Goal: Information Seeking & Learning: Find specific fact

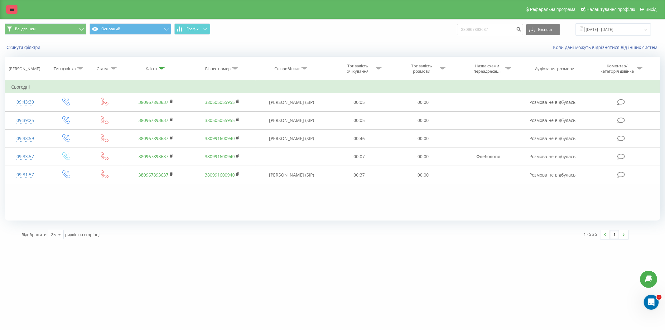
click at [10, 11] on icon at bounding box center [12, 9] width 4 height 4
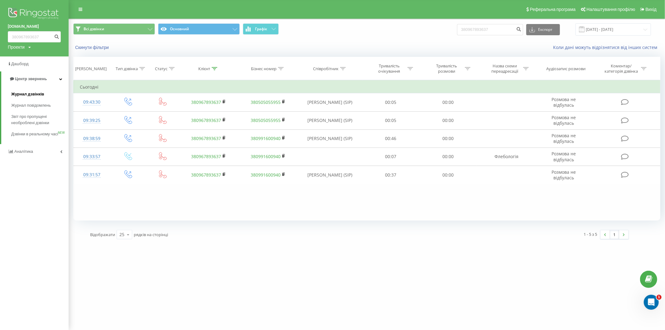
click at [17, 95] on span "Журнал дзвінків" at bounding box center [27, 94] width 33 height 6
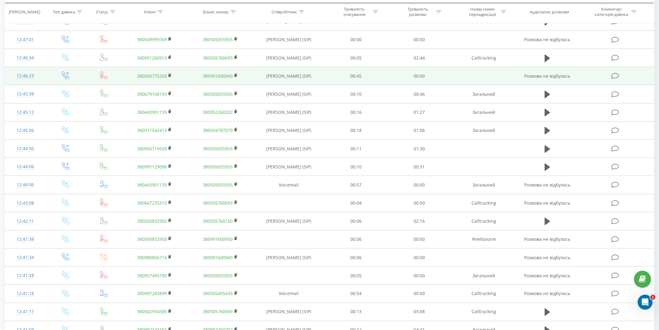
scroll to position [241, 0]
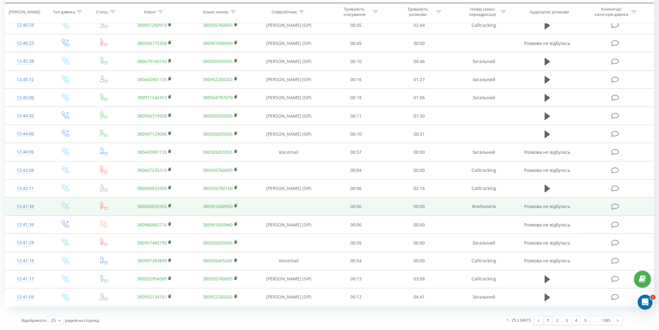
drag, startPoint x: 170, startPoint y: 205, endPoint x: 175, endPoint y: 206, distance: 4.5
click at [170, 205] on icon at bounding box center [170, 206] width 3 height 4
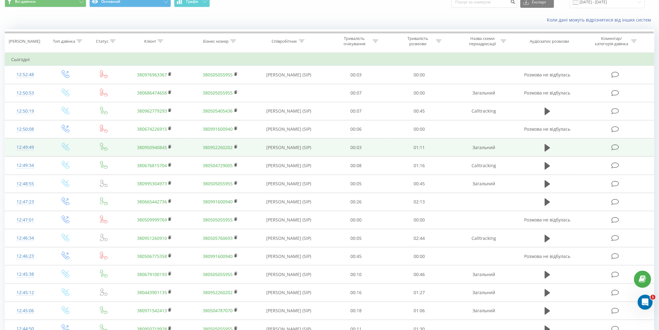
scroll to position [0, 0]
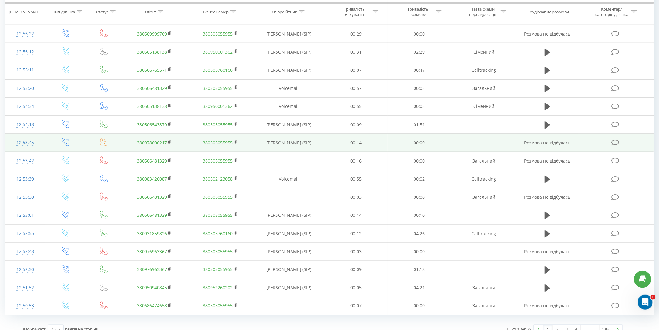
scroll to position [241, 0]
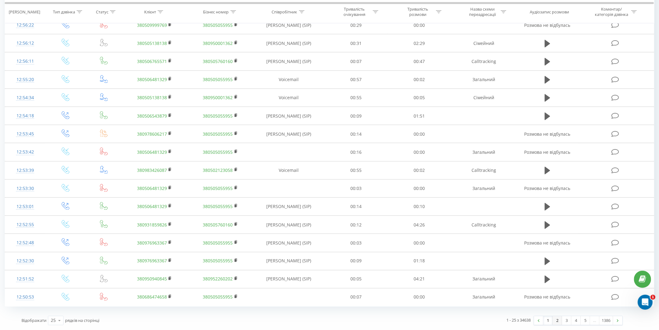
click at [558, 321] on link "2" at bounding box center [557, 320] width 9 height 9
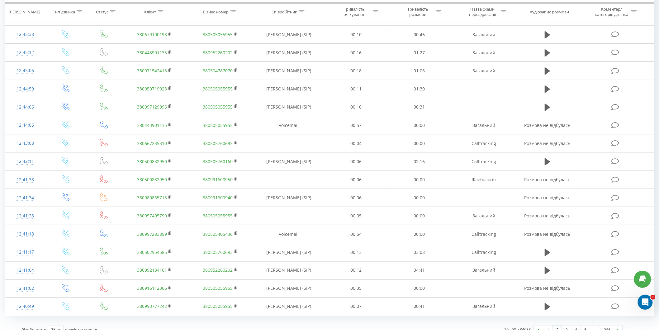
scroll to position [241, 0]
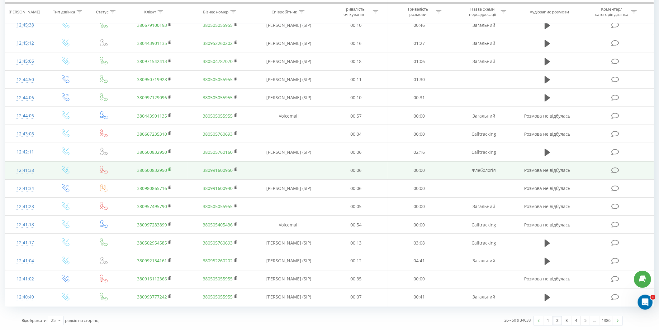
click at [170, 168] on rect at bounding box center [170, 169] width 2 height 3
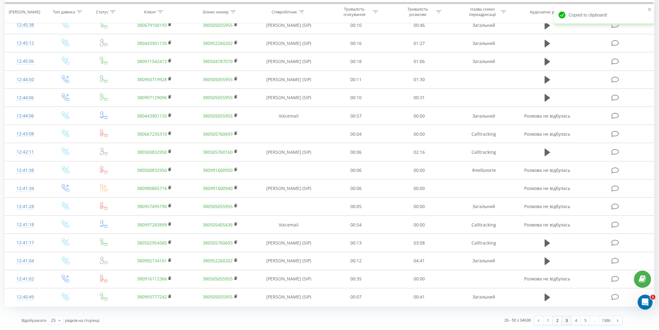
click at [567, 319] on link "3" at bounding box center [567, 320] width 9 height 9
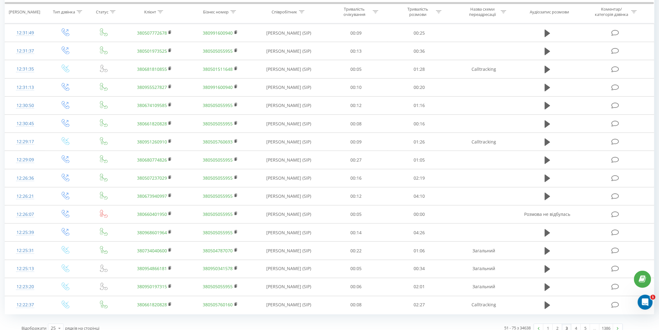
scroll to position [241, 0]
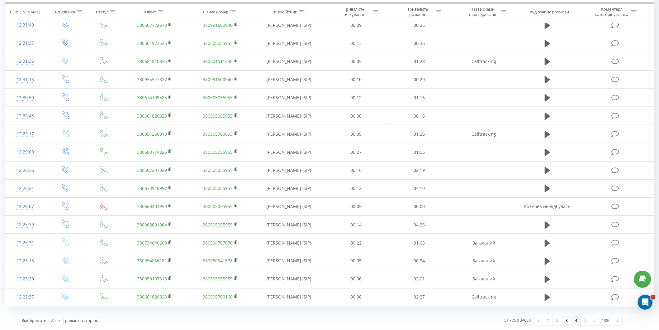
click at [575, 319] on link "4" at bounding box center [576, 320] width 9 height 9
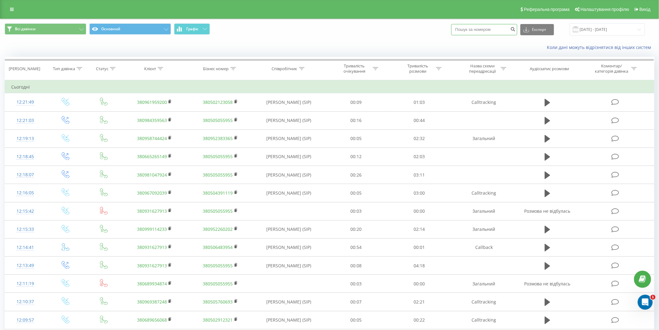
click at [476, 29] on input at bounding box center [485, 29] width 66 height 11
paste input "380500832950"
type input "380500832950"
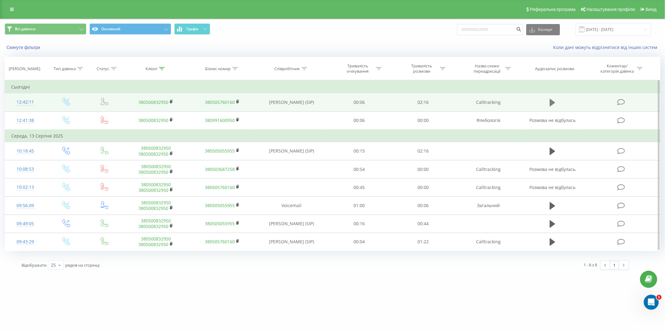
click at [553, 105] on icon at bounding box center [552, 102] width 6 height 9
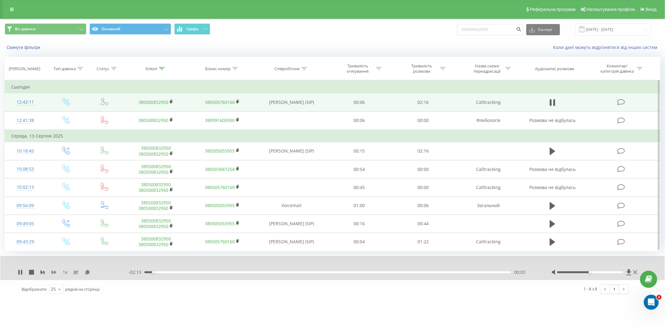
click at [55, 270] on icon at bounding box center [53, 272] width 5 height 5
click at [17, 273] on div "1.5 x - 00:32 01:44 01:44" at bounding box center [332, 268] width 664 height 24
click at [20, 271] on icon at bounding box center [20, 272] width 5 height 5
